Goal: Check status: Check status

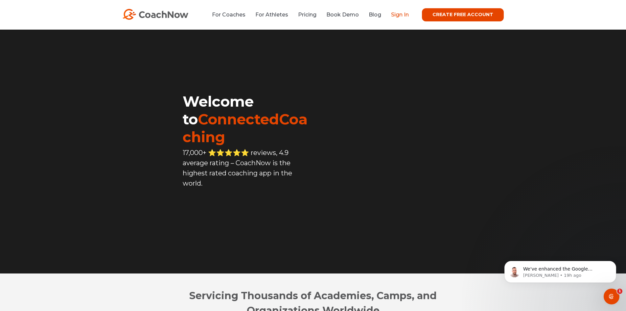
click at [400, 12] on link "Sign In" at bounding box center [400, 15] width 18 height 6
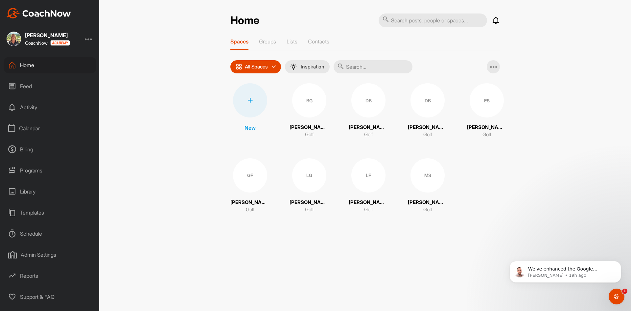
click at [33, 126] on div "Calendar" at bounding box center [50, 128] width 93 height 16
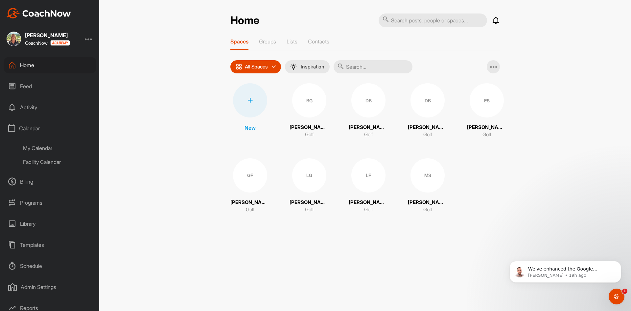
click at [51, 163] on div "Facility Calendar" at bounding box center [57, 162] width 78 height 14
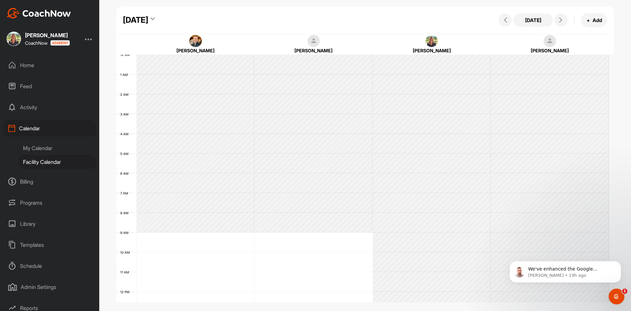
scroll to position [114, 0]
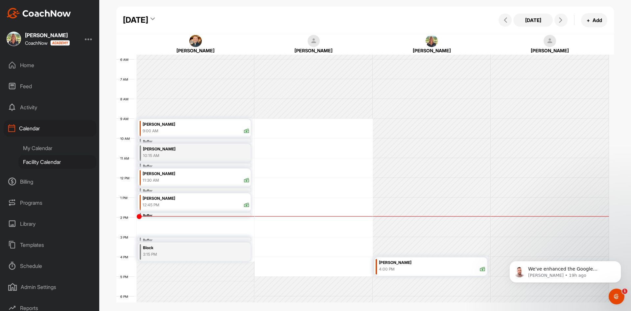
click at [155, 16] on div "[DATE]" at bounding box center [139, 20] width 32 height 12
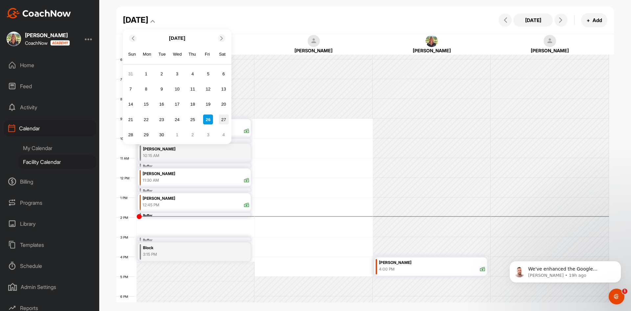
click at [224, 119] on div "27" at bounding box center [224, 119] width 10 height 10
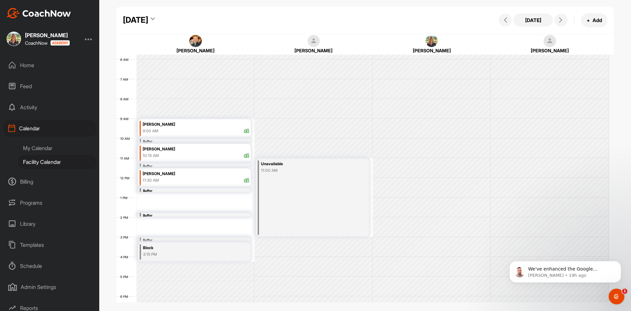
click at [155, 19] on div "[DATE]" at bounding box center [139, 20] width 32 height 12
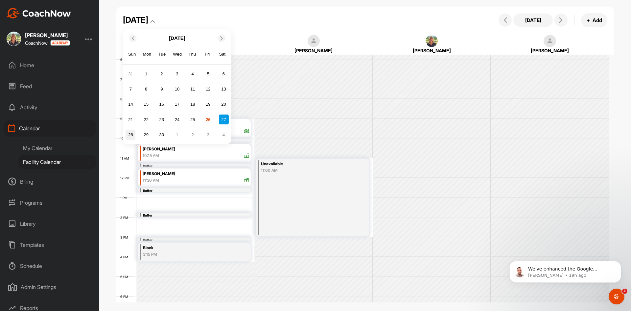
click at [129, 134] on div "28" at bounding box center [131, 135] width 10 height 10
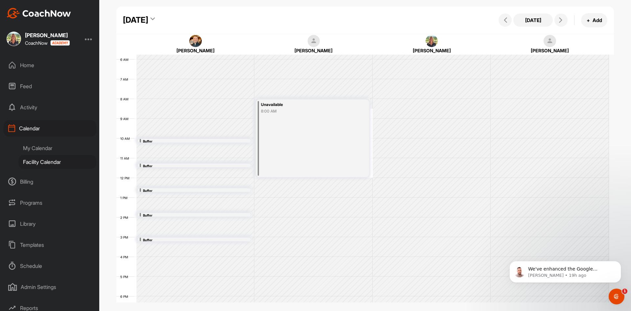
click at [155, 19] on div "[DATE]" at bounding box center [139, 20] width 32 height 12
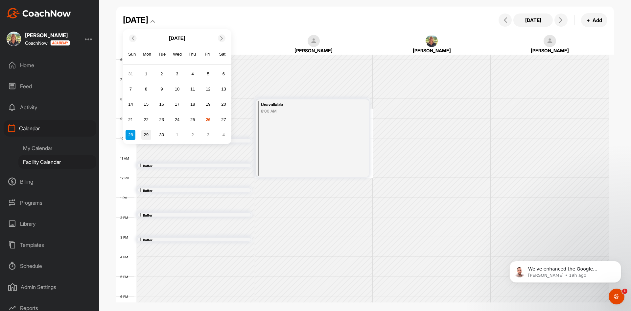
click at [143, 133] on div "29" at bounding box center [146, 135] width 10 height 10
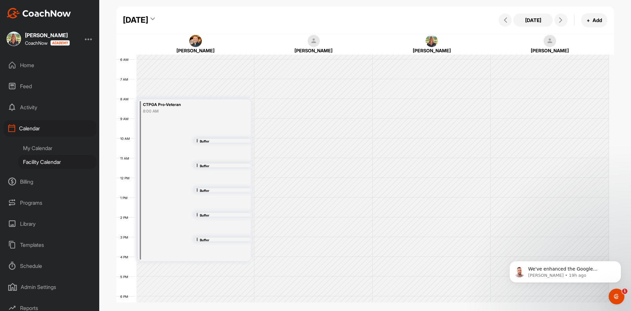
click at [148, 18] on div "[DATE]" at bounding box center [135, 20] width 25 height 12
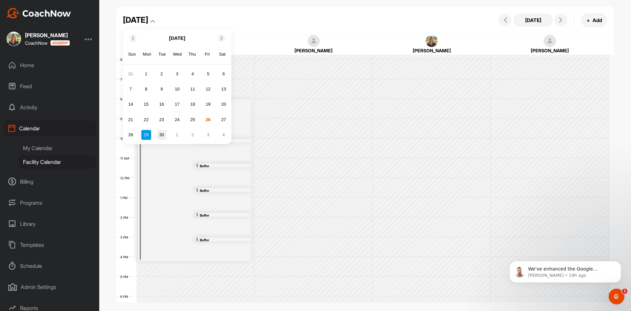
click at [160, 133] on div "30" at bounding box center [162, 135] width 10 height 10
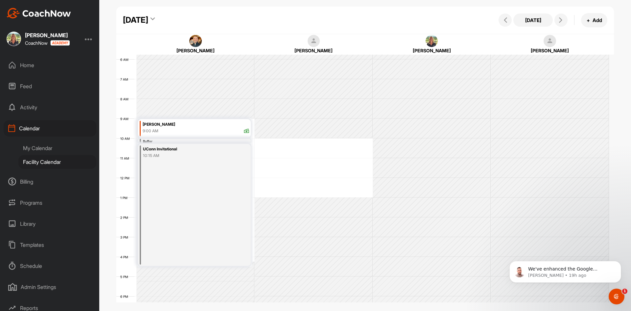
click at [148, 21] on div "[DATE]" at bounding box center [135, 20] width 25 height 12
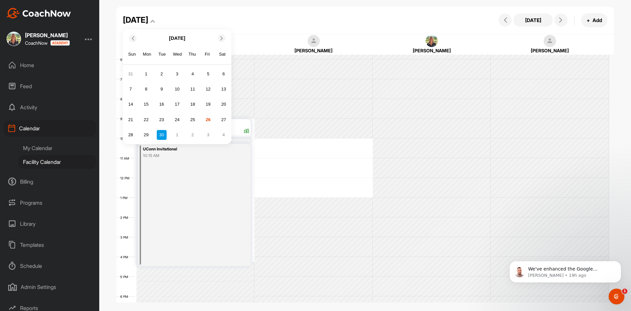
click at [135, 35] on div at bounding box center [133, 39] width 8 height 8
click at [129, 35] on div "[DATE]" at bounding box center [177, 38] width 108 height 12
